Goal: Contribute content

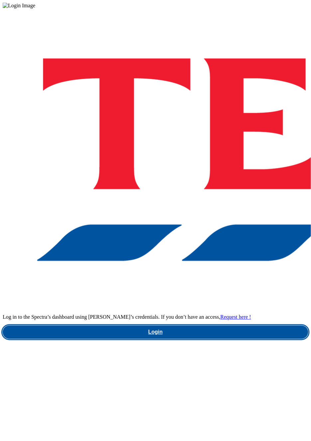
click at [198, 325] on link "Login" at bounding box center [155, 331] width 305 height 13
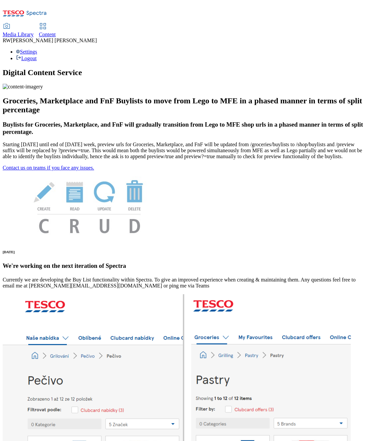
click at [56, 32] on div "Content" at bounding box center [47, 35] width 17 height 6
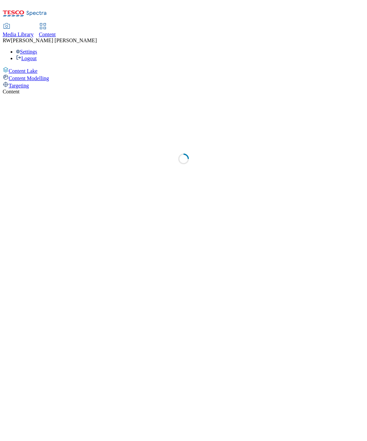
select select "ghs-uk"
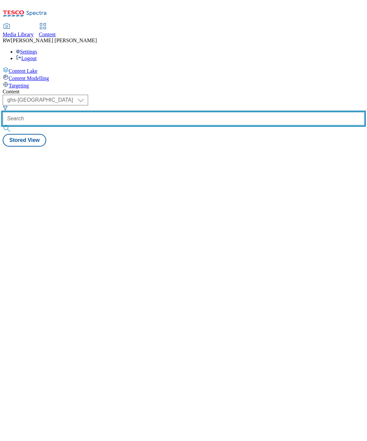
click at [150, 112] on input "text" at bounding box center [183, 118] width 361 height 13
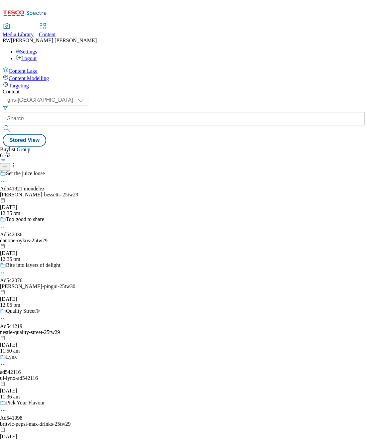
click at [7, 164] on icon at bounding box center [5, 166] width 5 height 5
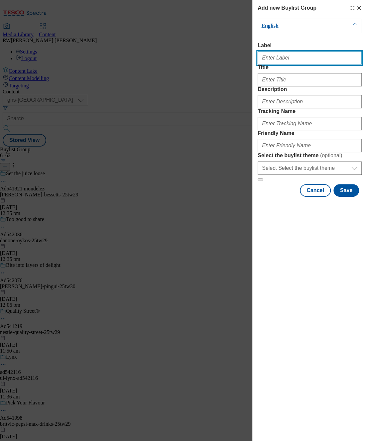
click at [307, 56] on input "Label" at bounding box center [309, 57] width 104 height 13
type input "Video Alpha Trial Bacardi Grey Goose"
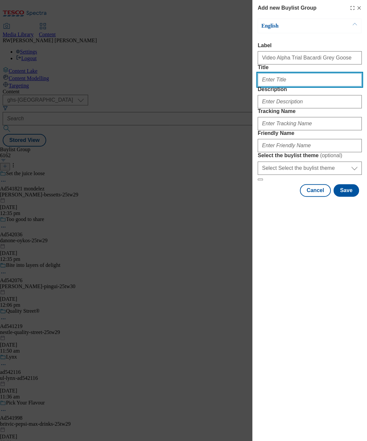
click at [291, 86] on input "Title" at bounding box center [309, 79] width 104 height 13
click at [283, 86] on input "Title" at bounding box center [309, 79] width 104 height 13
paste input "Elevate your cocktail with GREY GOOSE Vodka"
type input "Elevate your cocktail with GREY GOOSE Vodka"
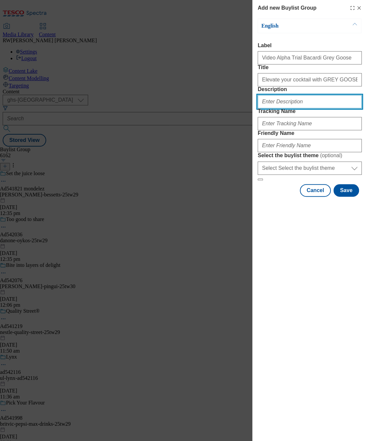
click at [285, 108] on input "Description" at bounding box center [309, 101] width 104 height 13
click at [286, 108] on input "Description" at bounding box center [309, 101] width 104 height 13
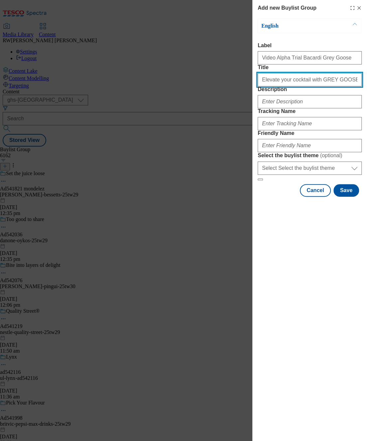
click at [310, 86] on input "Elevate your cocktail with GREY GOOSE Vodka" at bounding box center [309, 79] width 104 height 13
drag, startPoint x: 346, startPoint y: 93, endPoint x: 300, endPoint y: 95, distance: 46.5
click at [300, 86] on input "Elevate your cocktail with GREY GOOSE Vodka" at bounding box center [309, 79] width 104 height 13
click at [296, 135] on form "Label Video Alpha Trial Bacardi Grey Goose Title Elevate your cocktail with GRE…" at bounding box center [309, 112] width 104 height 138
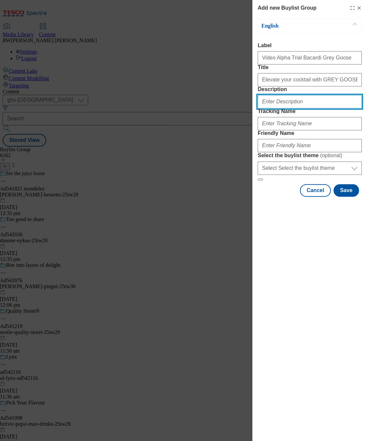
click at [286, 108] on input "Description" at bounding box center [309, 101] width 104 height 13
click at [283, 286] on div "Add new Buylist Group English Label Video Alpha Trial Bacardi Grey Goose Title …" at bounding box center [309, 220] width 115 height 441
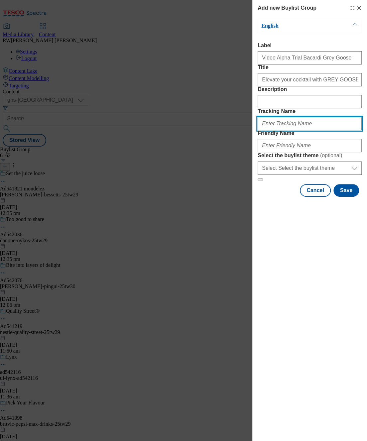
click at [281, 130] on input "Tracking Name" at bounding box center [309, 123] width 104 height 13
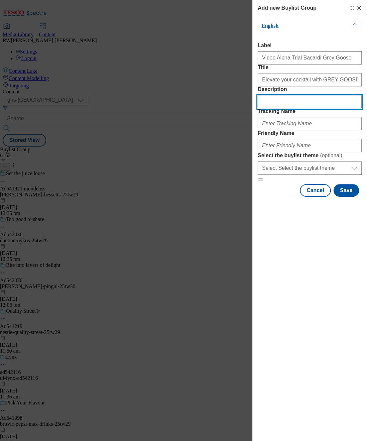
click at [288, 108] on input "Description" at bounding box center [309, 101] width 104 height 13
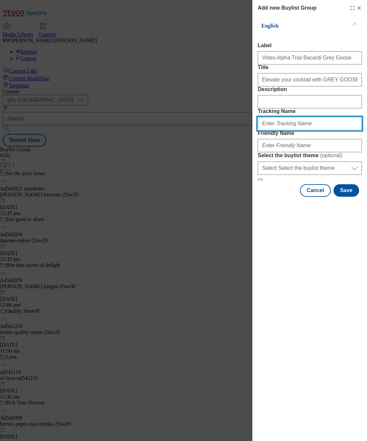
click at [273, 130] on input "Tracking Name" at bounding box center [309, 123] width 104 height 13
type input "DH_123456"
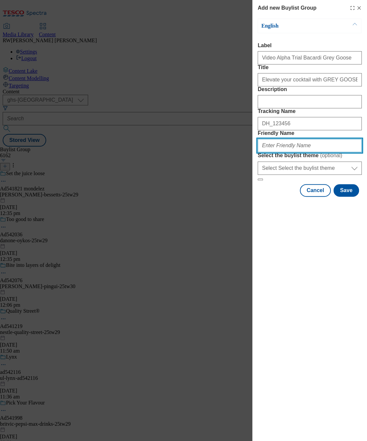
click at [278, 152] on input "Friendly Name" at bounding box center [309, 145] width 104 height 13
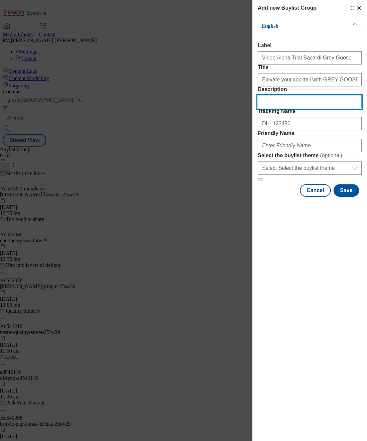
drag, startPoint x: 280, startPoint y: 122, endPoint x: 286, endPoint y: 146, distance: 25.1
click at [282, 108] on input "Description" at bounding box center [309, 101] width 104 height 13
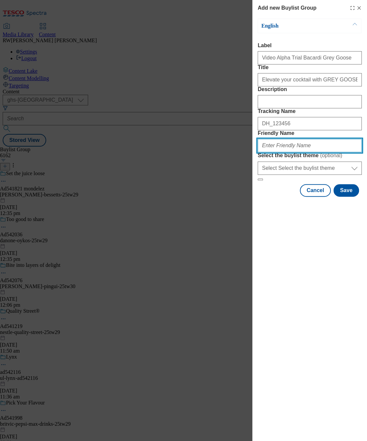
click at [283, 152] on input "Friendly Name" at bounding box center [309, 145] width 104 height 13
type input "v"
type input "bacardi-greygoose-video-trial"
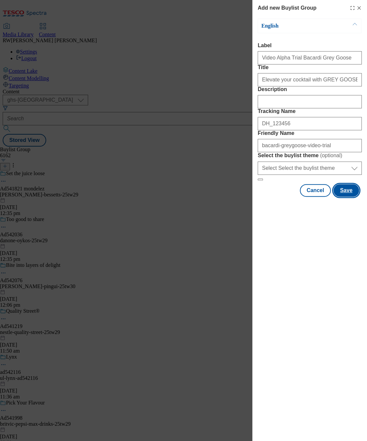
click at [310, 197] on button "Save" at bounding box center [346, 190] width 26 height 13
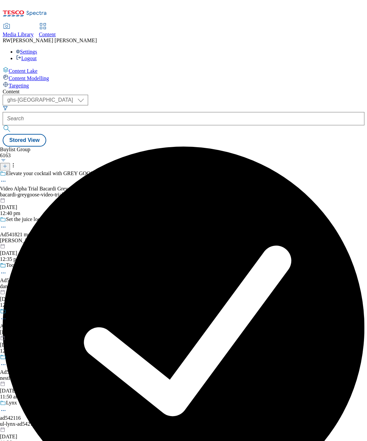
click at [111, 192] on div "bacardi-greygoose-video-trial" at bounding box center [55, 195] width 111 height 6
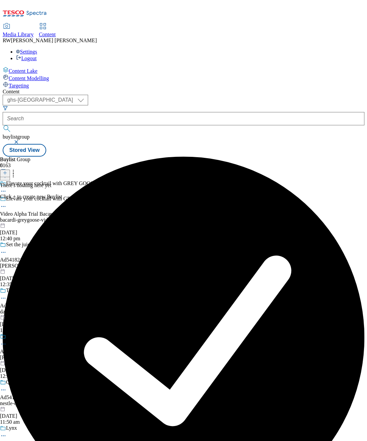
click at [10, 169] on button at bounding box center [5, 173] width 10 height 8
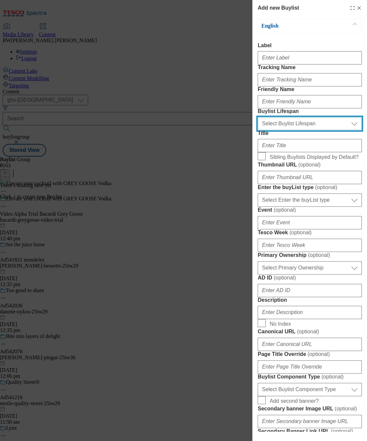
click at [288, 130] on select "Select Buylist Lifespan evergreen seasonal tactical" at bounding box center [309, 123] width 104 height 13
select select "tactical"
click at [257, 130] on select "Select Buylist Lifespan evergreen seasonal tactical" at bounding box center [309, 123] width 104 height 13
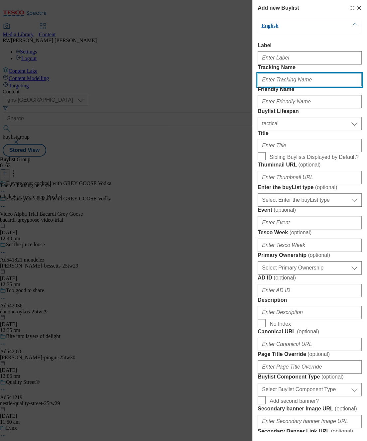
click at [303, 86] on input "Tracking Name" at bounding box center [309, 79] width 104 height 13
type input "DH_123456"
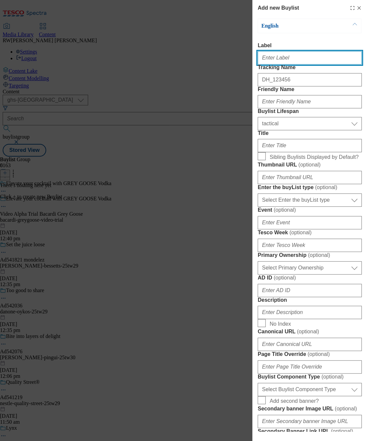
click at [292, 61] on input "Label" at bounding box center [309, 57] width 104 height 13
type input "Video Alpha Trial Bacardi Grey Goose"
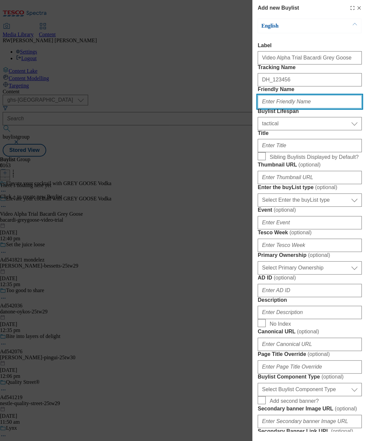
click at [298, 108] on input "Friendly Name" at bounding box center [309, 101] width 104 height 13
paste input "bacardi-greygoose-video-trial"
type input "bacardi-greygoose-video-trial"
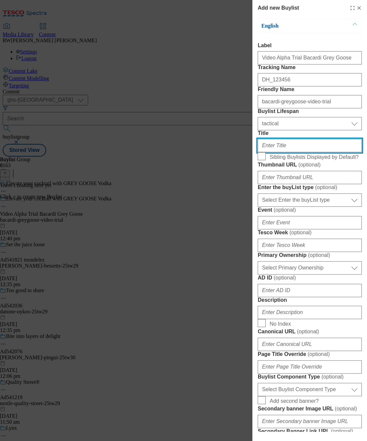
click at [308, 152] on input "Title" at bounding box center [309, 145] width 104 height 13
click at [310, 213] on label "Event ( optional )" at bounding box center [309, 210] width 104 height 7
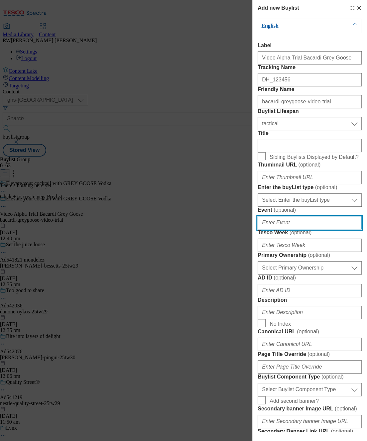
click at [310, 229] on input "Event ( optional )" at bounding box center [309, 222] width 104 height 13
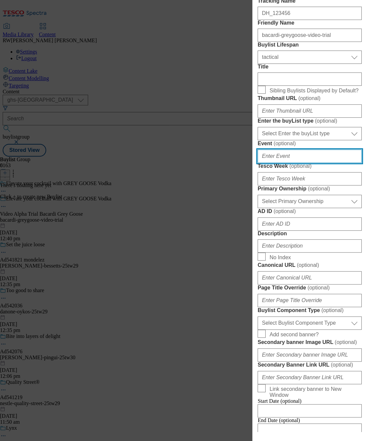
scroll to position [74, 0]
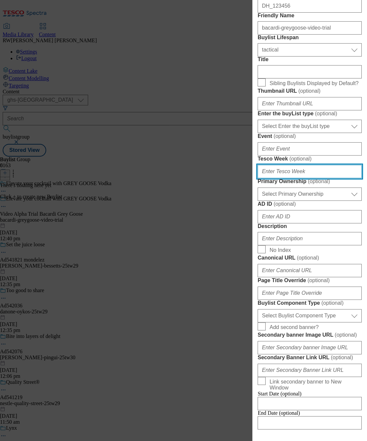
click at [299, 178] on input "Tesco Week ( optional )" at bounding box center [309, 171] width 104 height 13
click at [281, 185] on label "Primary Ownership ( optional )" at bounding box center [309, 181] width 104 height 7
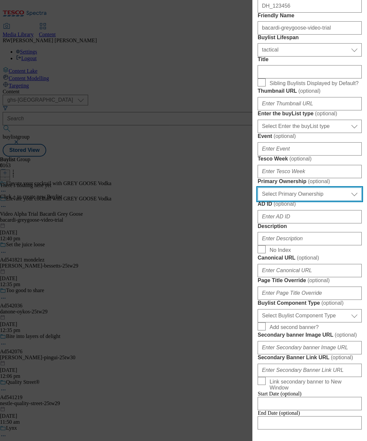
click at [281, 201] on select "Select Primary Ownership tesco dunnhumby" at bounding box center [309, 193] width 104 height 13
click at [284, 201] on select "Select Primary Ownership tesco dunnhumby" at bounding box center [309, 193] width 104 height 13
select select "dunnhumby"
click at [257, 201] on select "Select Primary Ownership tesco dunnhumby" at bounding box center [309, 193] width 104 height 13
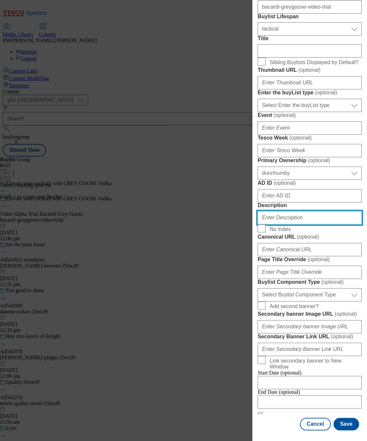
click at [300, 224] on input "Description" at bounding box center [309, 217] width 104 height 13
click at [310, 208] on label "Description" at bounding box center [309, 205] width 104 height 6
click at [310, 224] on input "Description" at bounding box center [309, 217] width 104 height 13
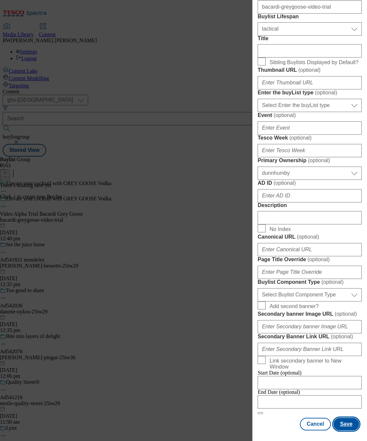
click at [310, 417] on button "Save" at bounding box center [346, 423] width 26 height 13
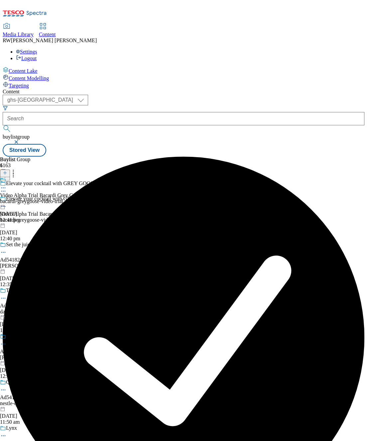
click at [83, 177] on div "Video Alpha Trial Bacardi Grey Goose bacardi-greygoose-video-trial 5 Sept 2025 …" at bounding box center [41, 200] width 83 height 46
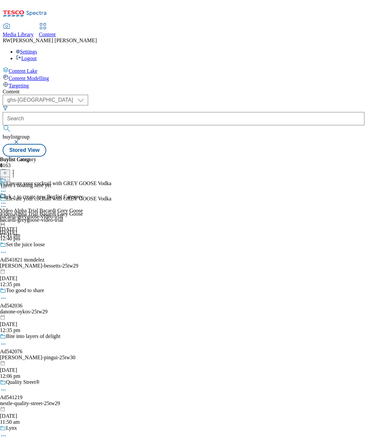
click at [10, 170] on div at bounding box center [5, 173] width 10 height 6
click at [7, 170] on icon at bounding box center [5, 172] width 5 height 5
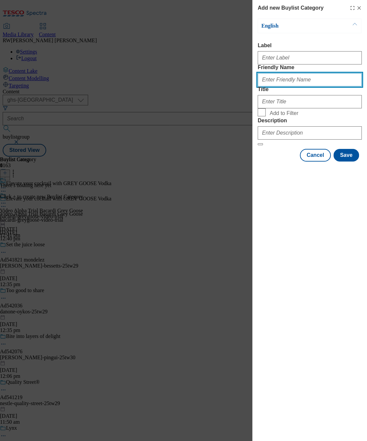
click at [294, 86] on input "Friendly Name" at bounding box center [309, 79] width 104 height 13
paste input "bacardi-greygoose-video-trial"
type input "bacardi-greygoose-video-trial"
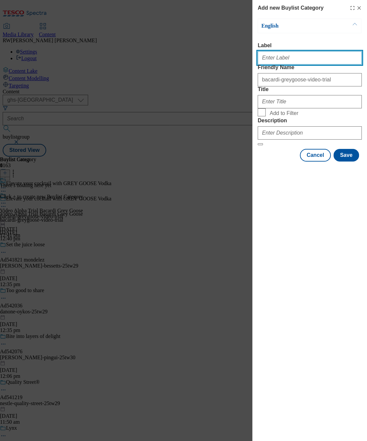
click at [294, 58] on input "Label" at bounding box center [309, 57] width 104 height 13
type input "Video Alpha Trial Bacardi Grey Goose"
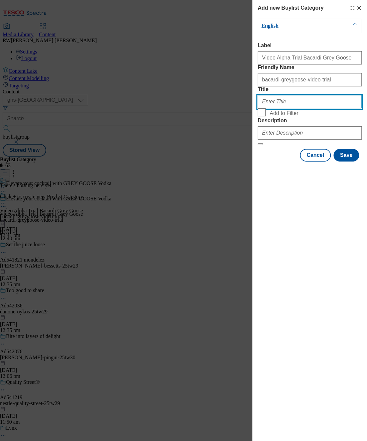
click at [292, 108] on input "Title" at bounding box center [309, 101] width 104 height 13
type input "B"
type input "Grey Goose"
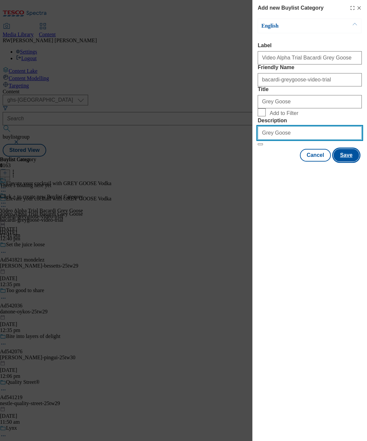
type input "Grey Goose"
click at [310, 161] on button "Save" at bounding box center [346, 155] width 26 height 13
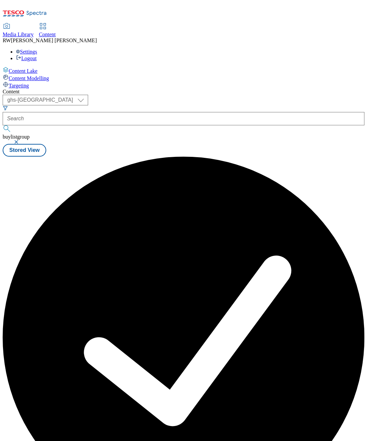
scroll to position [0, 0]
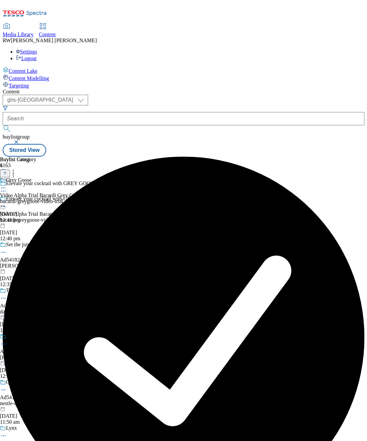
click at [83, 198] on div "bacardi-greygoose-video-trial" at bounding box center [41, 201] width 83 height 6
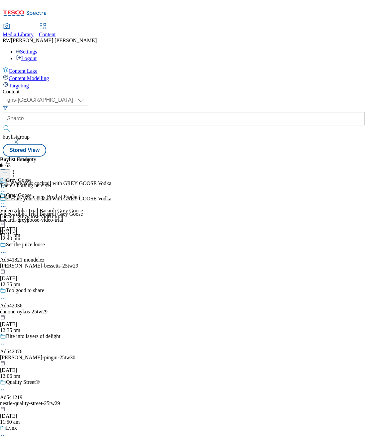
scroll to position [0, 100]
click at [7, 170] on icon at bounding box center [5, 172] width 5 height 5
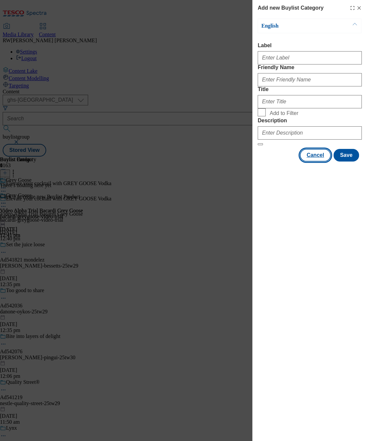
click at [310, 161] on button "Cancel" at bounding box center [315, 155] width 31 height 13
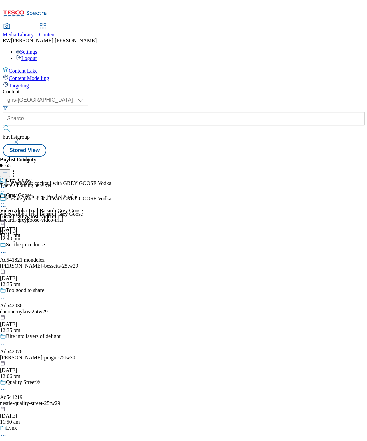
scroll to position [0, 223]
click at [7, 170] on icon at bounding box center [5, 172] width 5 height 5
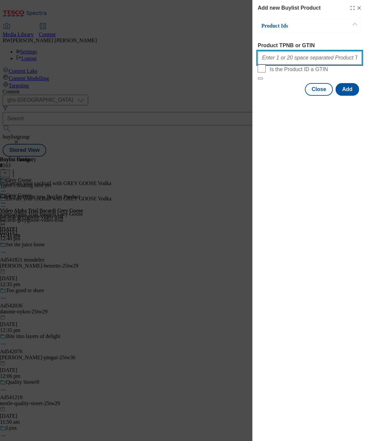
click at [298, 59] on input "Product TPNB or GTIN" at bounding box center [309, 57] width 104 height 13
paste input "57730206"
type input "57730206"
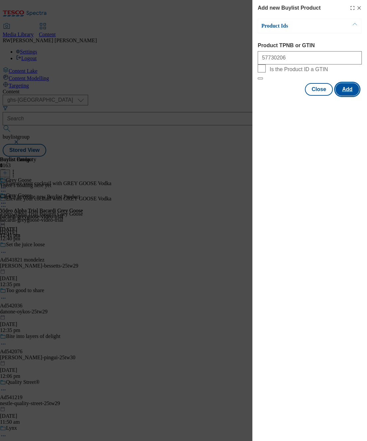
click at [310, 96] on button "Add" at bounding box center [347, 89] width 24 height 13
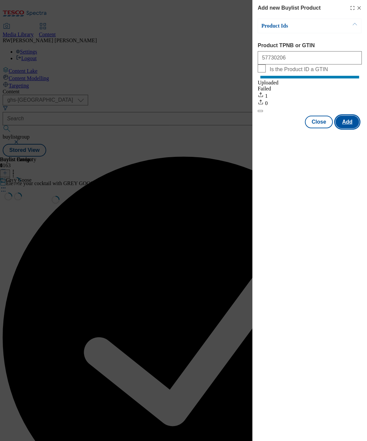
scroll to position [0, 0]
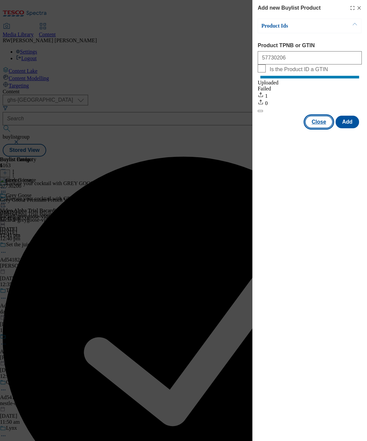
click at [310, 128] on button "Close" at bounding box center [319, 122] width 28 height 13
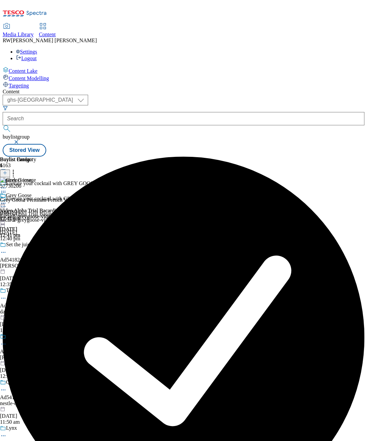
click at [83, 214] on div "bacardi-greygoose-video-trial" at bounding box center [41, 217] width 83 height 6
click at [7, 200] on icon at bounding box center [3, 203] width 7 height 7
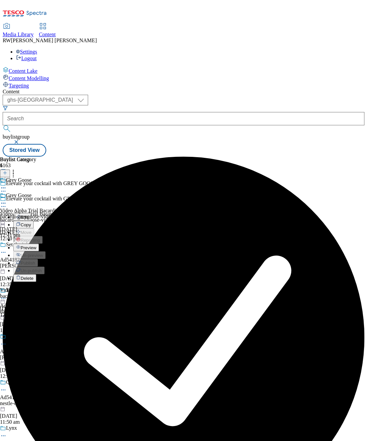
click at [39, 243] on button "Preview" at bounding box center [26, 247] width 26 height 8
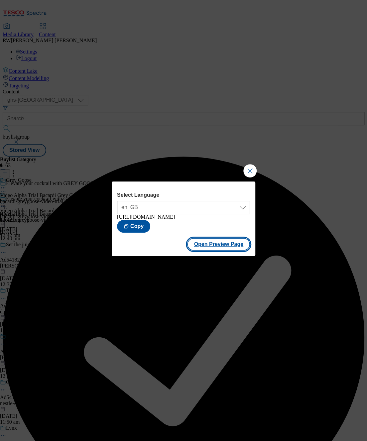
click at [215, 249] on button "Open Preview Page" at bounding box center [218, 244] width 63 height 13
click at [252, 164] on button "Close Modal" at bounding box center [249, 170] width 13 height 13
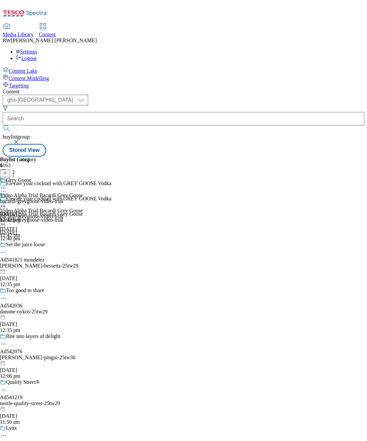
click at [7, 200] on icon at bounding box center [3, 203] width 7 height 7
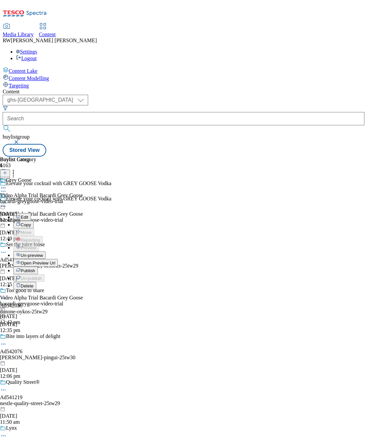
click at [35, 268] on span "Publish" at bounding box center [28, 270] width 15 height 5
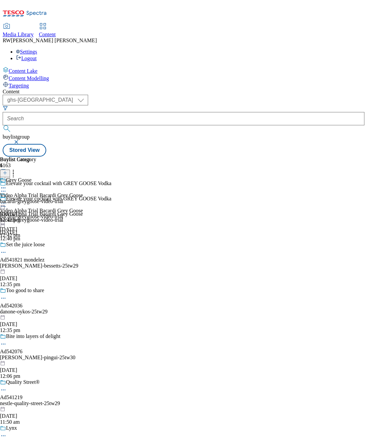
click at [153, 156] on div "Content ( optional ) ghs-roi ghs-uk ghs-uk buylistgroup Stored View Buylist Gro…" at bounding box center [183, 123] width 361 height 68
